Goal: Information Seeking & Learning: Learn about a topic

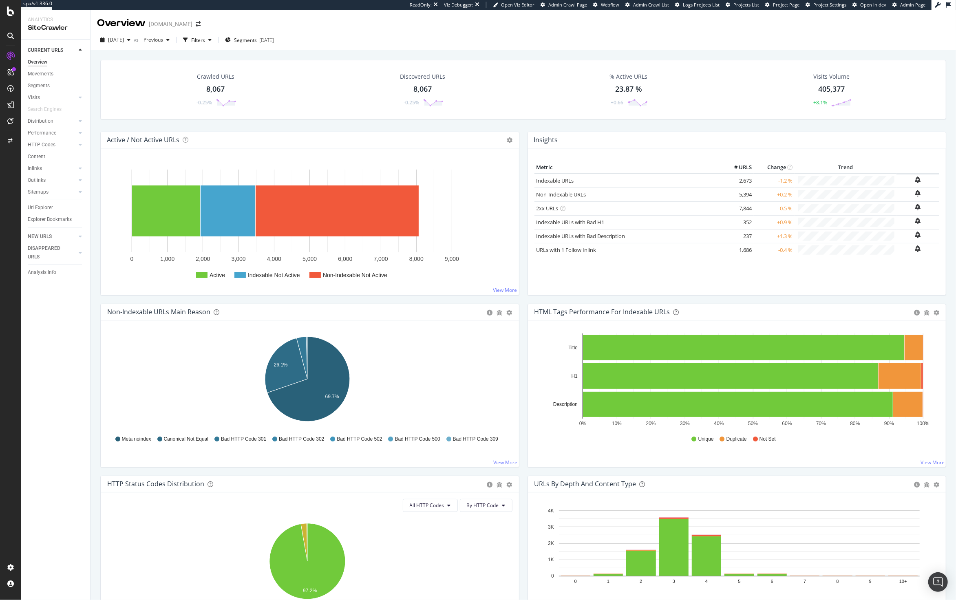
click at [9, 36] on icon at bounding box center [10, 36] width 7 height 7
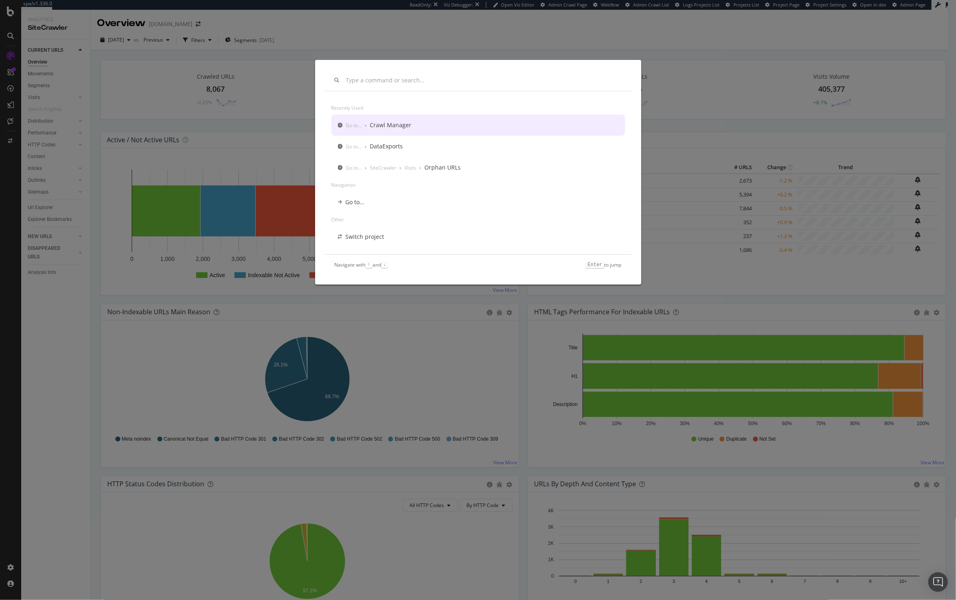
drag, startPoint x: 105, startPoint y: 87, endPoint x: 71, endPoint y: 62, distance: 43.1
click at [106, 87] on div "Recently used Go to... › Crawl Manager Go to... › DataExports Go to... › SiteCr…" at bounding box center [478, 300] width 956 height 600
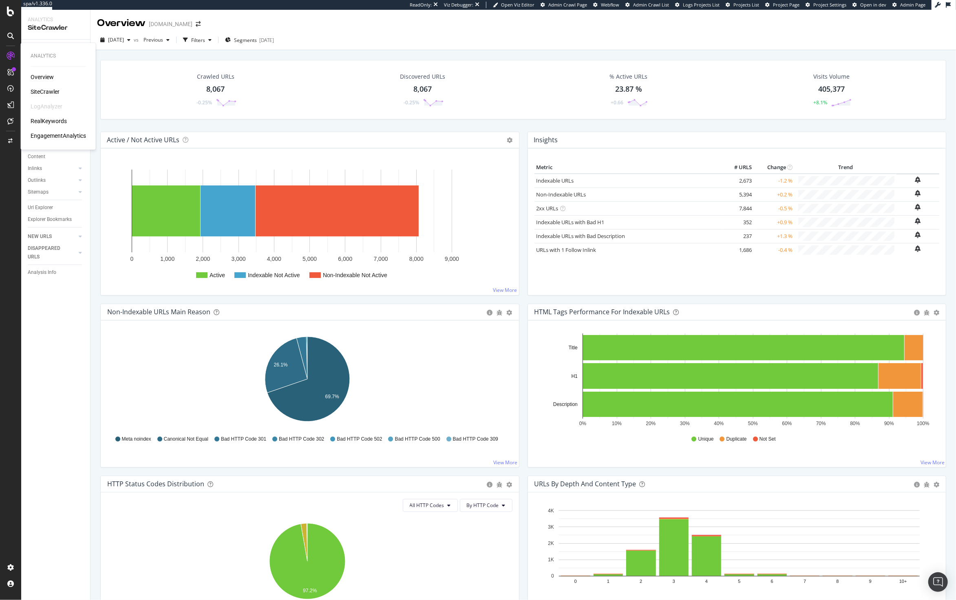
click at [46, 77] on div "Overview" at bounding box center [42, 77] width 23 height 8
click at [340, 62] on div "Crawled URLs 8,067 -0.25% Discovered URLs 8,067 -0.25% % Active URLs 23.87 % +0…" at bounding box center [523, 90] width 846 height 60
click at [353, 53] on div "Crawled URLs 8,067 -0.25% Discovered URLs 8,067 -0.25% % Active URLs 23.87 % +0…" at bounding box center [523, 345] width 865 height 590
drag, startPoint x: 353, startPoint y: 53, endPoint x: 629, endPoint y: 113, distance: 282.1
click at [629, 114] on div "Crawled URLs 8,067 -0.25% Discovered URLs 8,067 -0.25% % Active URLs 23.87 % +0…" at bounding box center [523, 345] width 865 height 590
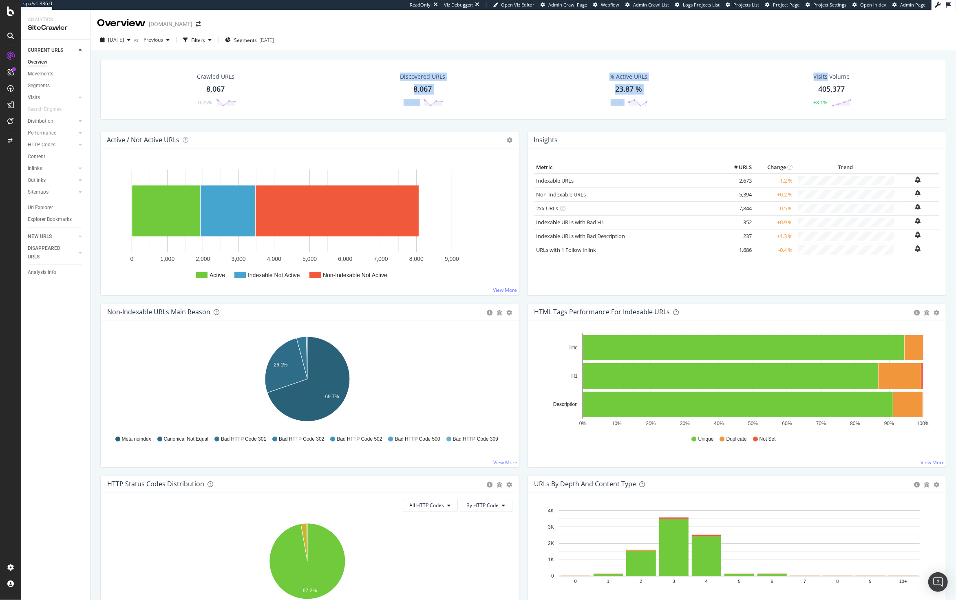
click at [575, 119] on div "Crawled URLs 8,067 -0.25% Discovered URLs 8,067 -0.25% % Active URLs 23.87 % +0…" at bounding box center [523, 90] width 846 height 60
drag, startPoint x: 834, startPoint y: 105, endPoint x: 825, endPoint y: 26, distance: 79.6
click at [825, 26] on div "Overview [DOMAIN_NAME] [DATE] vs Previous Filters Segments [DATE] Crawled URLs …" at bounding box center [523, 305] width 865 height 590
click at [819, 53] on div "Crawled URLs 8,067 -0.25% Discovered URLs 8,067 -0.25% % Active URLs 23.87 % +0…" at bounding box center [523, 345] width 865 height 590
click at [570, 197] on link "Non-Indexable URLs" at bounding box center [561, 194] width 50 height 7
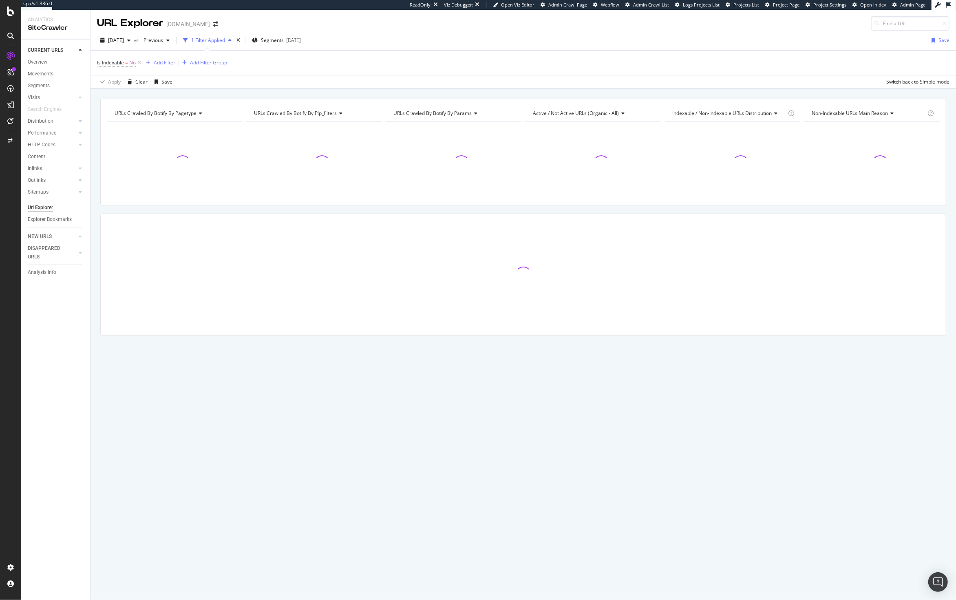
click at [308, 91] on div "URLs Crawled By Botify By pagetype Chart (by Value) Table Expand Export as CSV …" at bounding box center [523, 99] width 865 height 20
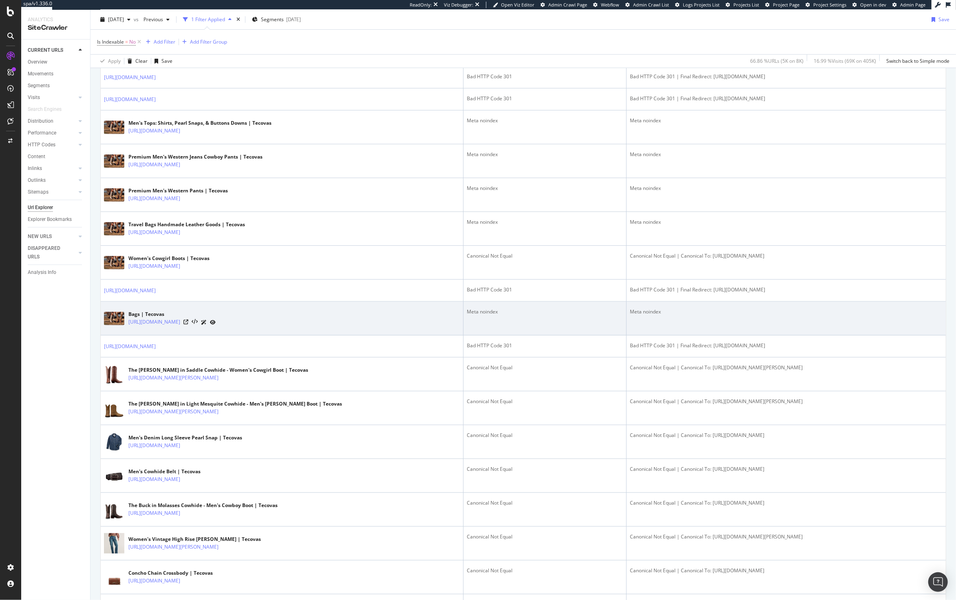
scroll to position [470, 0]
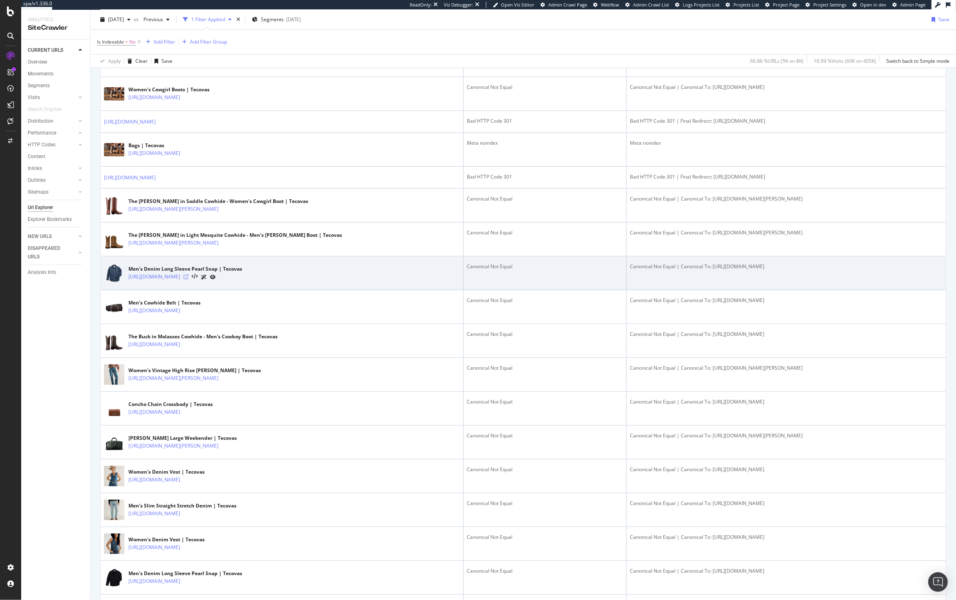
click at [188, 279] on icon at bounding box center [185, 276] width 5 height 5
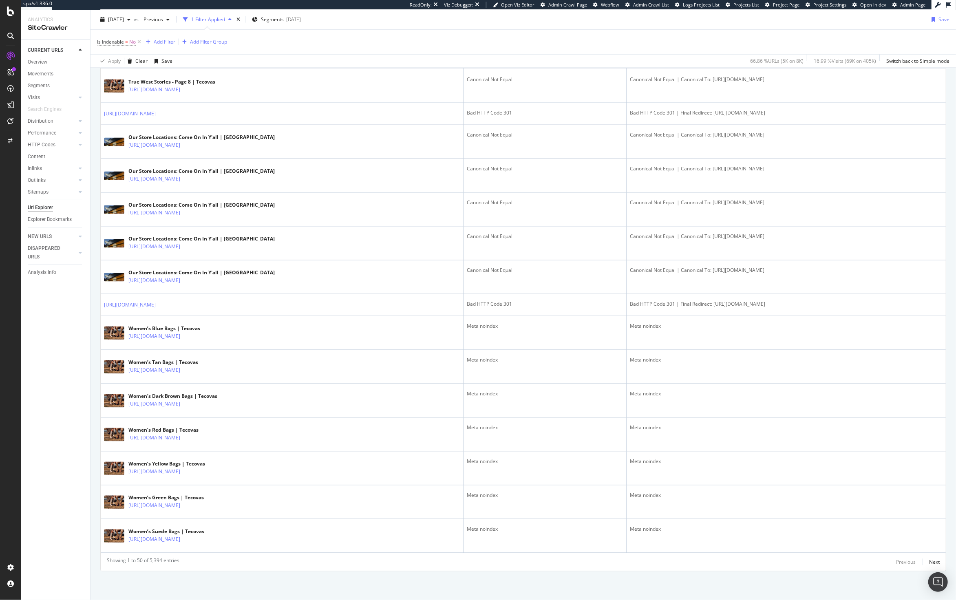
scroll to position [1342, 0]
click at [929, 564] on div "Next" at bounding box center [934, 562] width 11 height 7
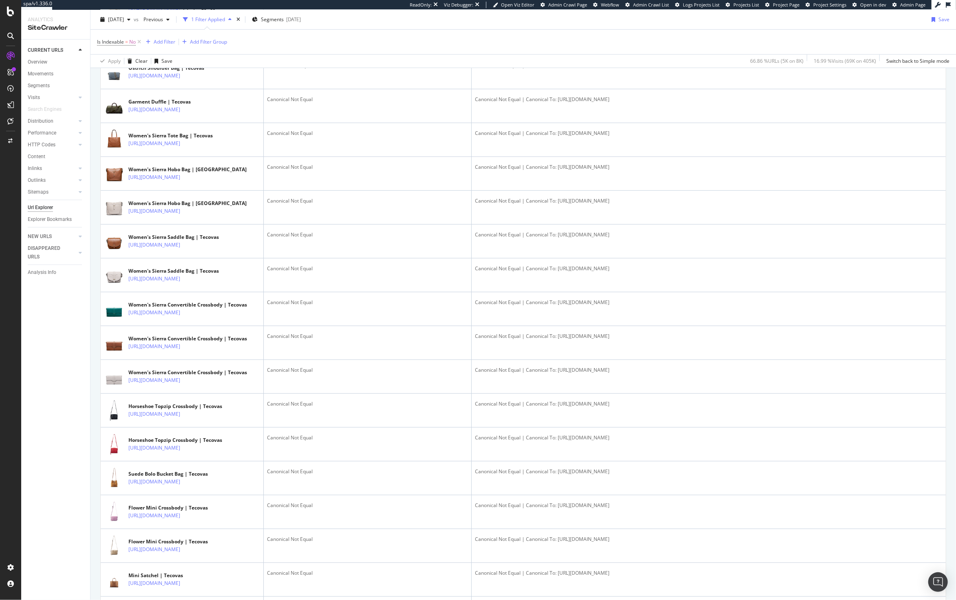
scroll to position [0, 0]
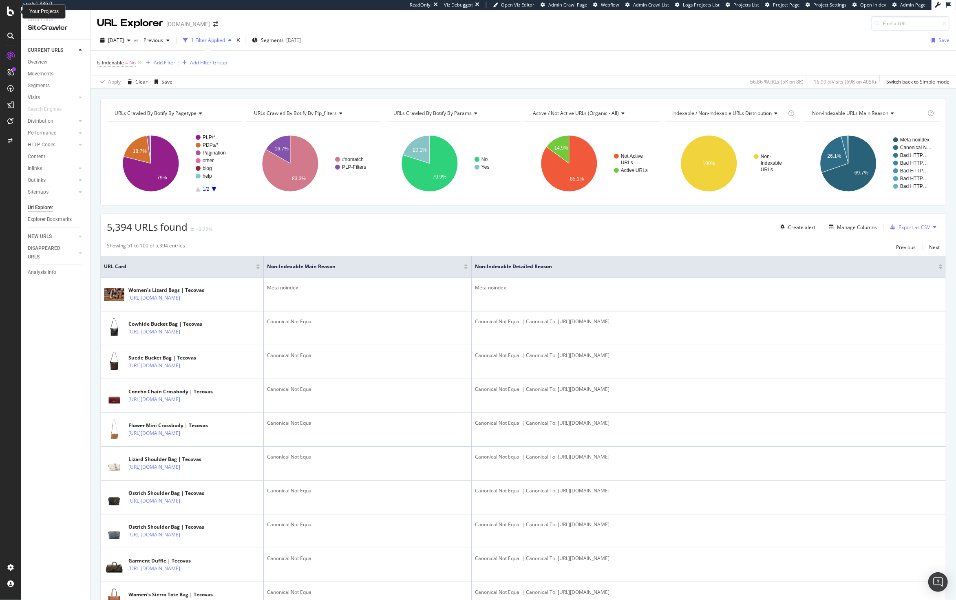
click at [8, 11] on icon at bounding box center [10, 12] width 7 height 10
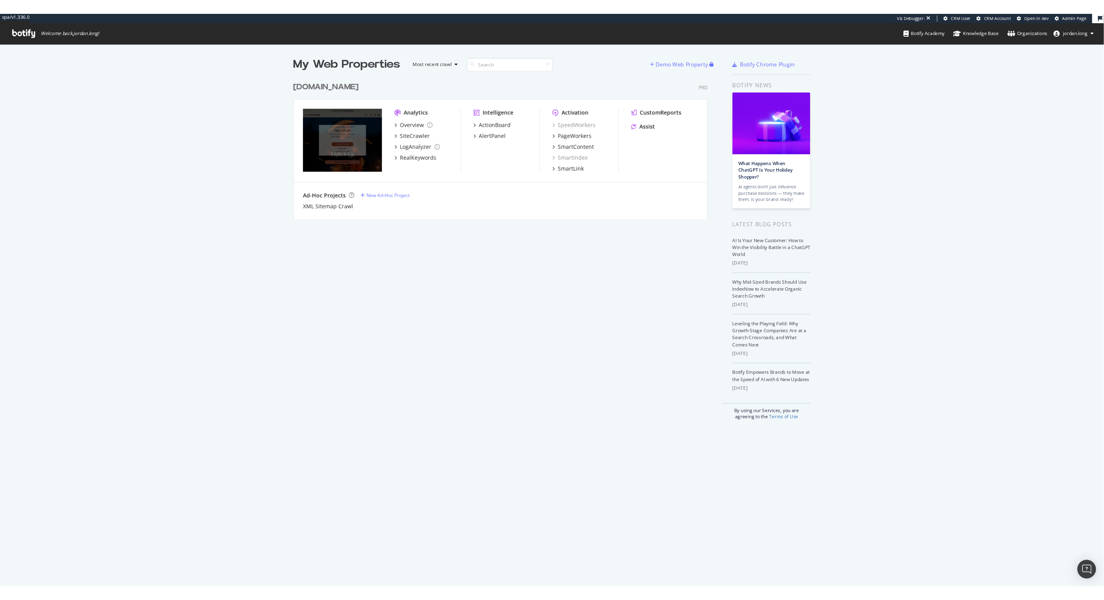
scroll to position [592, 1088]
